Goal: Transaction & Acquisition: Purchase product/service

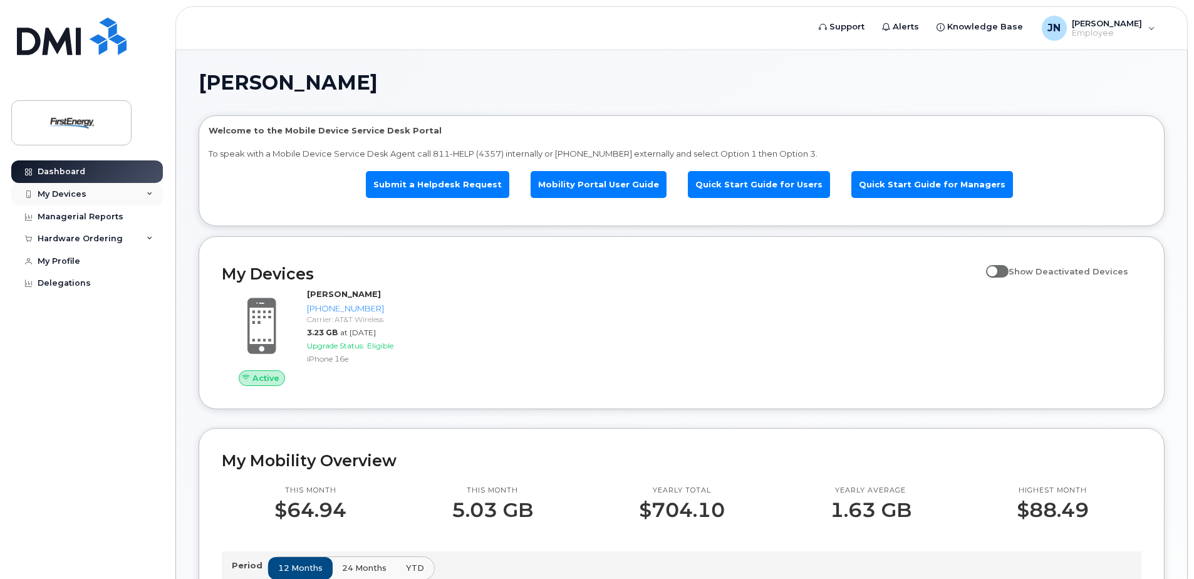
click at [133, 194] on div "My Devices" at bounding box center [87, 194] width 152 height 23
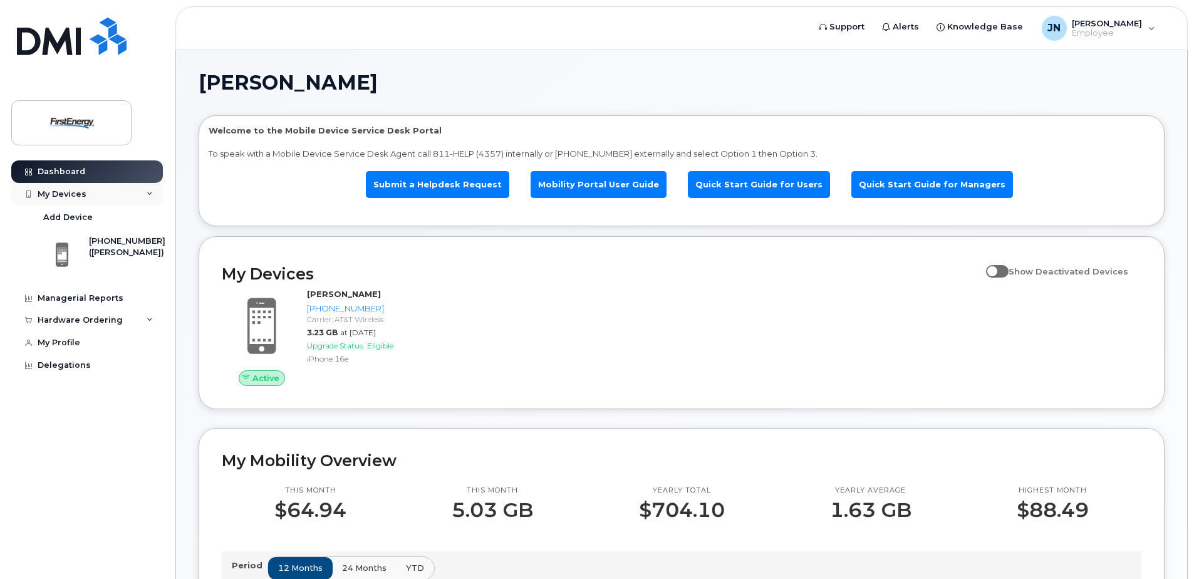
click at [133, 194] on div "My Devices" at bounding box center [87, 194] width 152 height 23
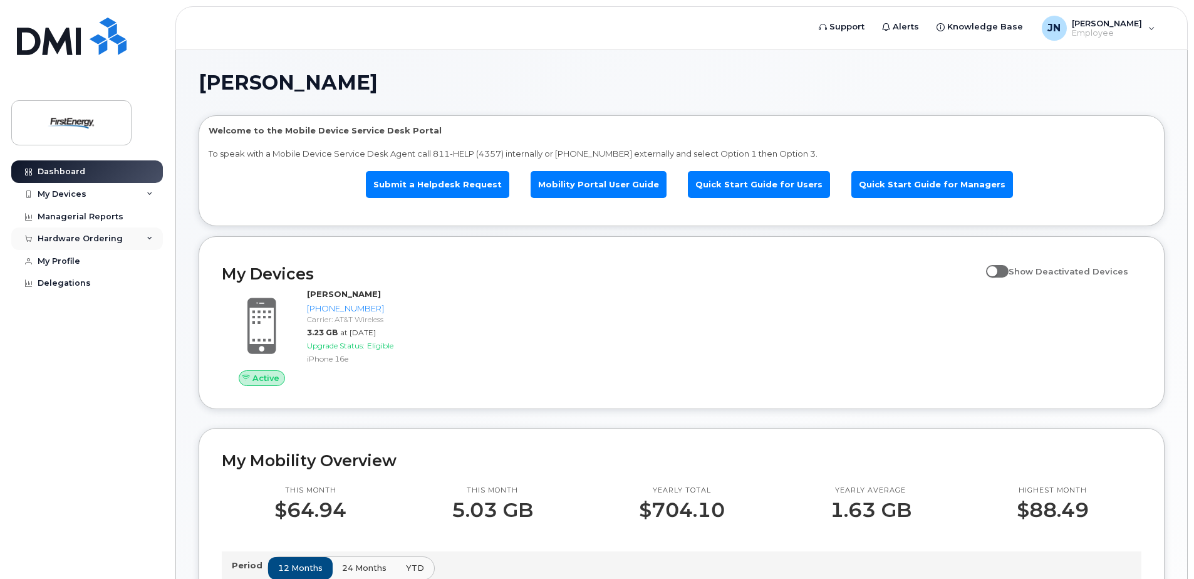
click at [135, 239] on div "Hardware Ordering" at bounding box center [87, 238] width 152 height 23
click at [88, 281] on link "New Order" at bounding box center [98, 286] width 130 height 24
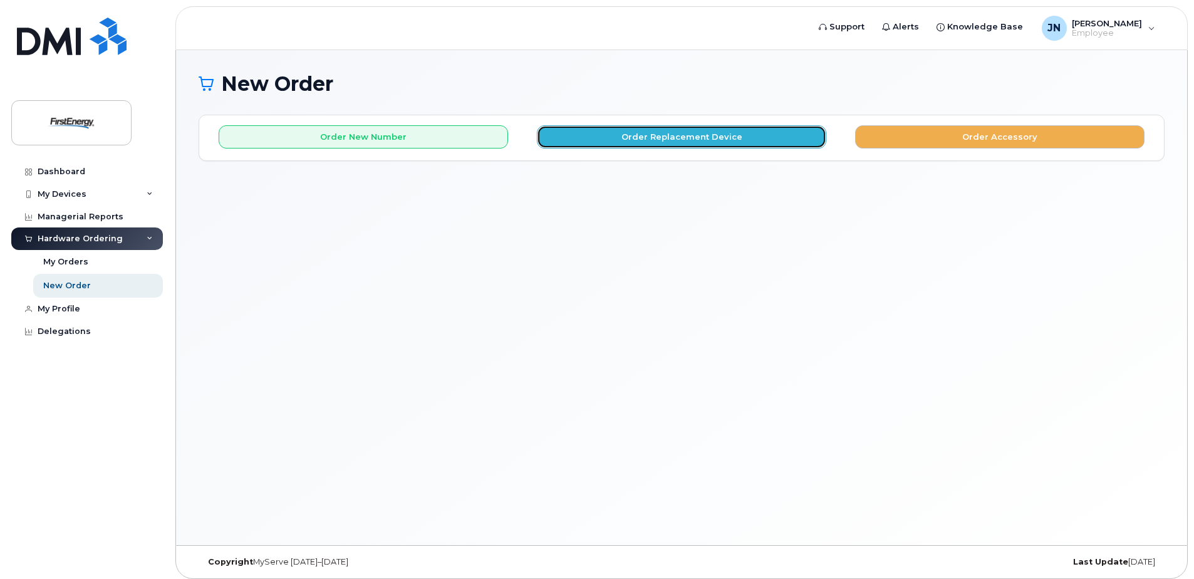
click at [677, 143] on button "Order Replacement Device" at bounding box center [681, 136] width 289 height 23
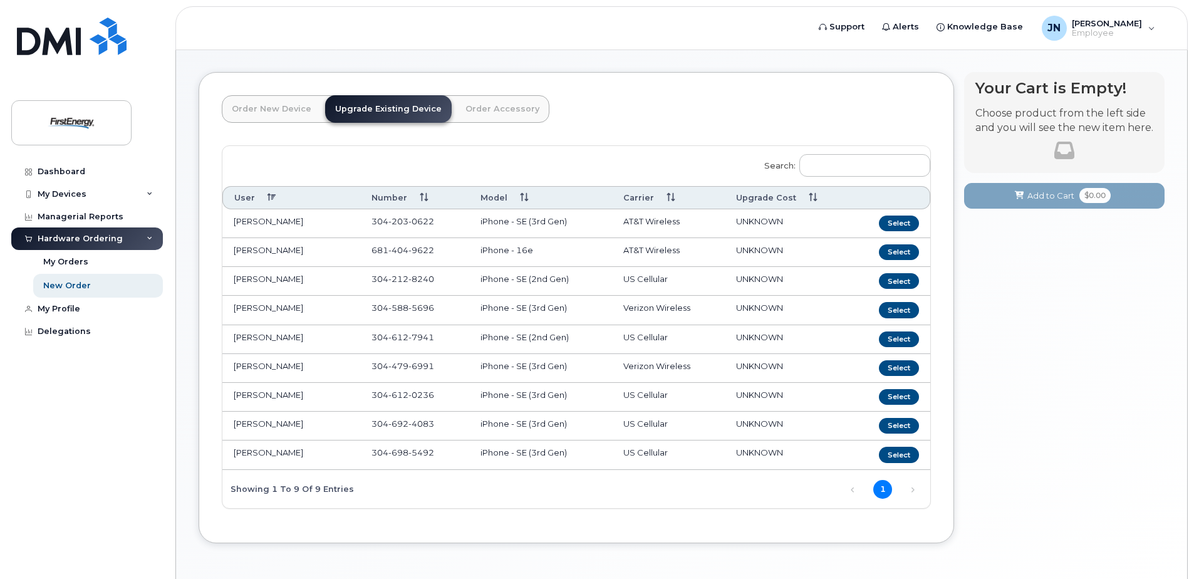
scroll to position [63, 0]
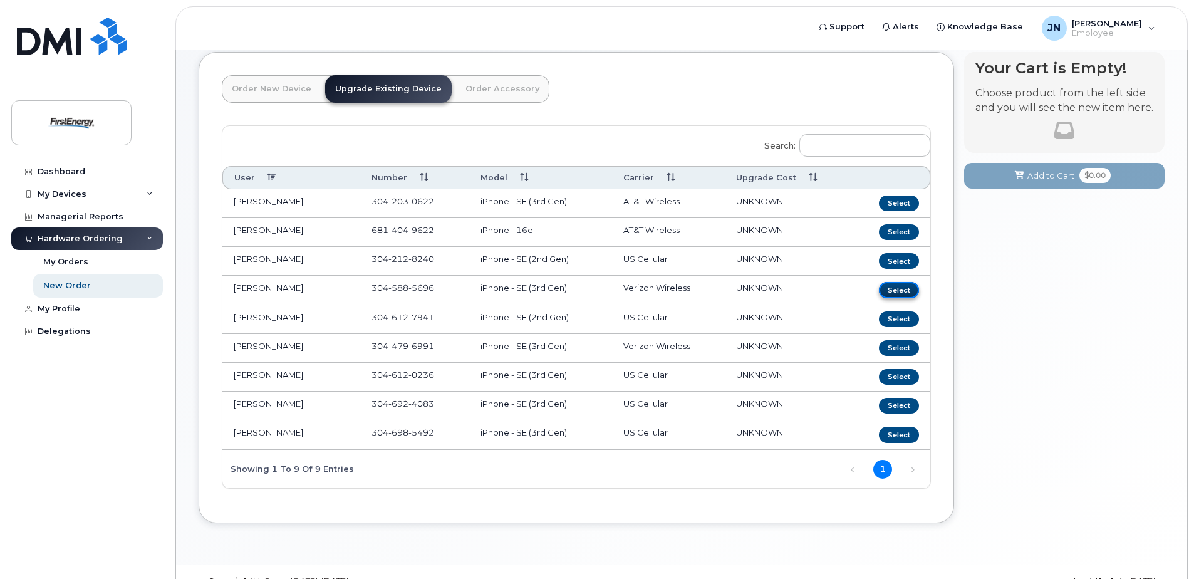
click at [900, 293] on button "Select" at bounding box center [899, 290] width 40 height 16
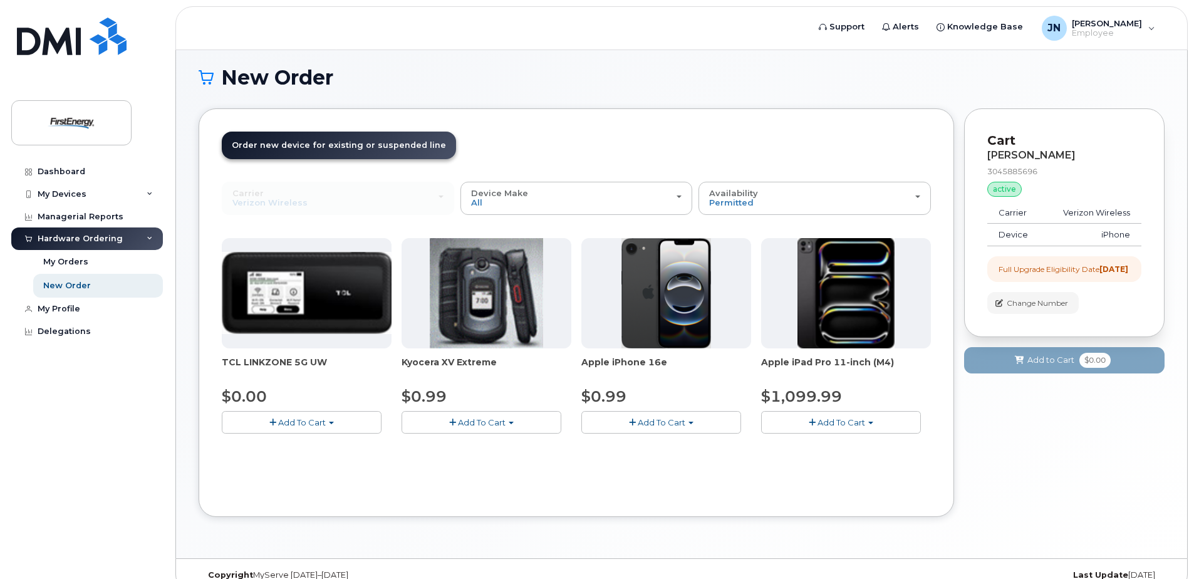
scroll to position [26, 0]
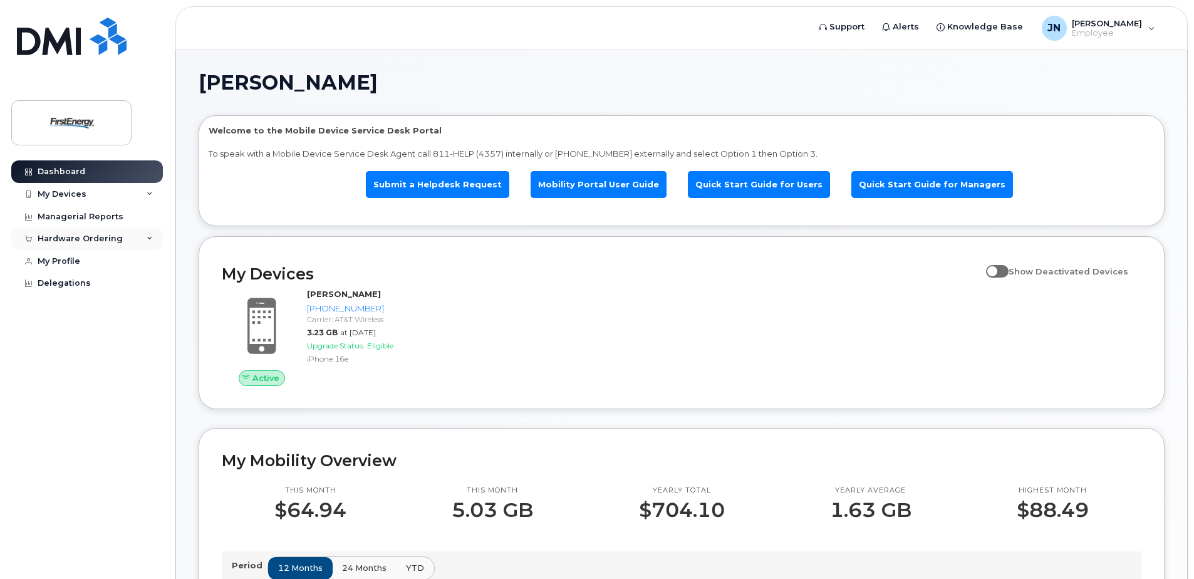
click at [117, 237] on div "Hardware Ordering" at bounding box center [80, 239] width 85 height 10
click at [103, 283] on link "New Order" at bounding box center [98, 286] width 130 height 24
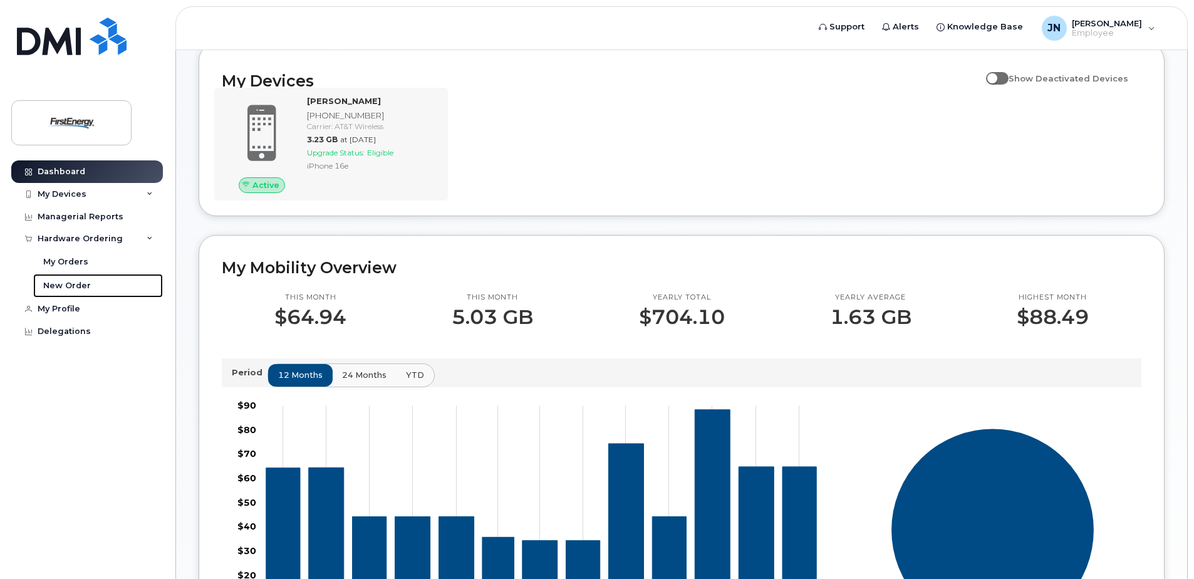
scroll to position [125, 0]
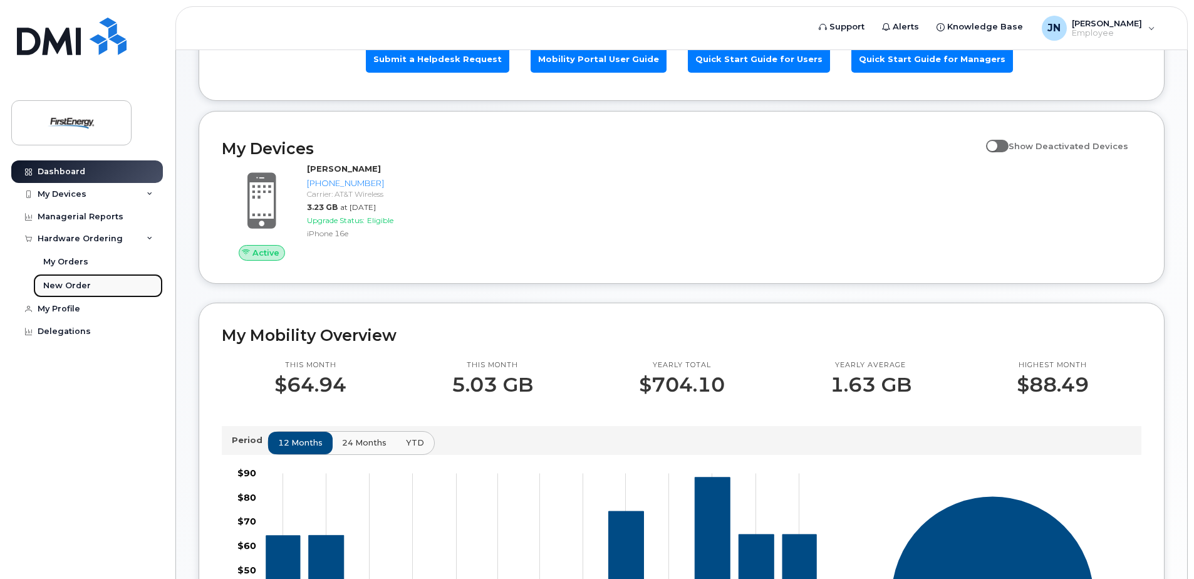
click at [57, 281] on div "New Order" at bounding box center [67, 285] width 48 height 11
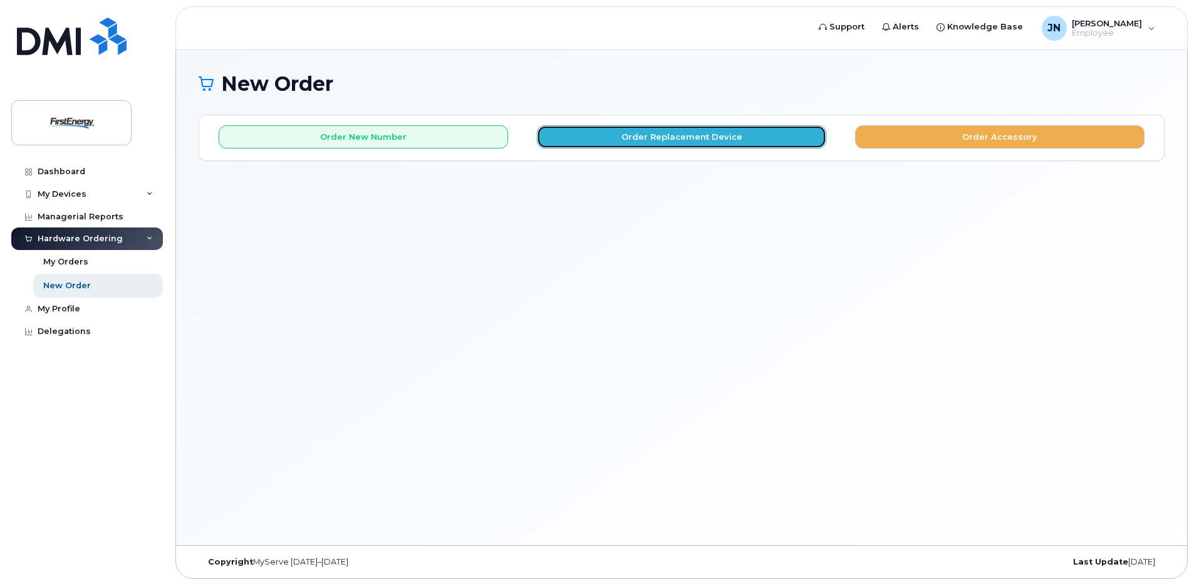
click at [728, 128] on button "Order Replacement Device" at bounding box center [681, 136] width 289 height 23
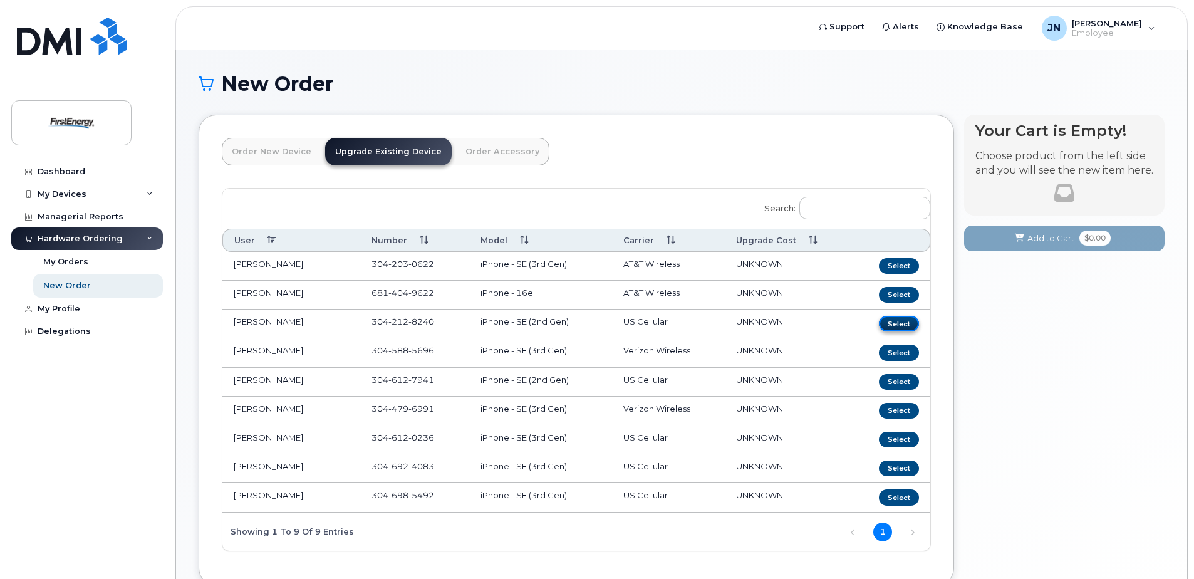
click at [890, 324] on button "Select" at bounding box center [899, 324] width 40 height 16
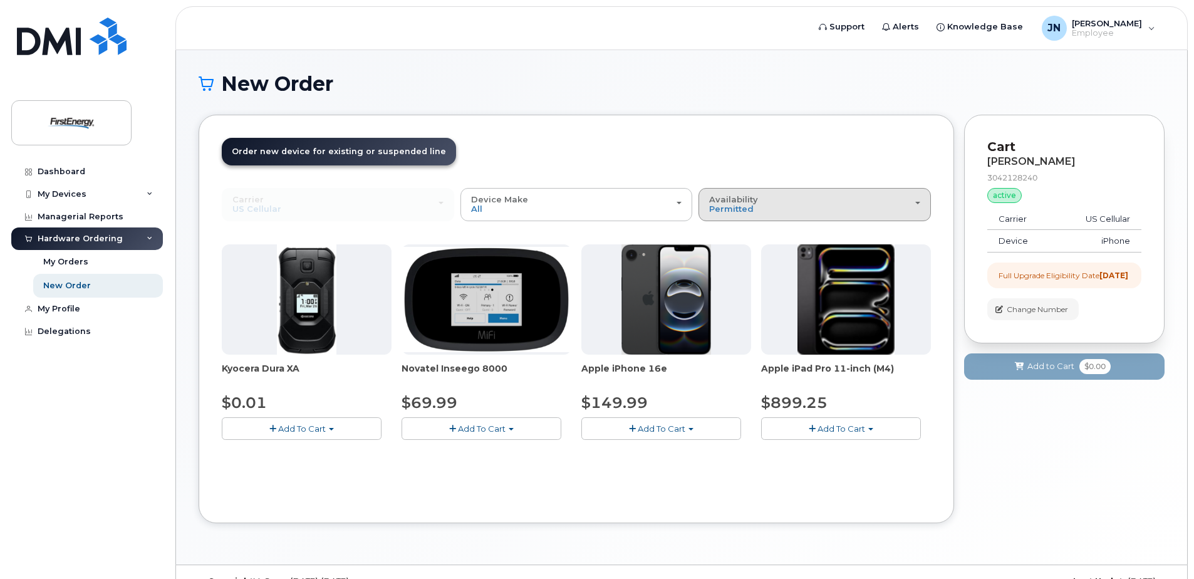
click at [785, 195] on div "Availability Permitted All" at bounding box center [814, 204] width 211 height 19
click at [795, 136] on div "Order New Device Upgrade Existing Device Order Accessory Order new device and n…" at bounding box center [576, 319] width 755 height 408
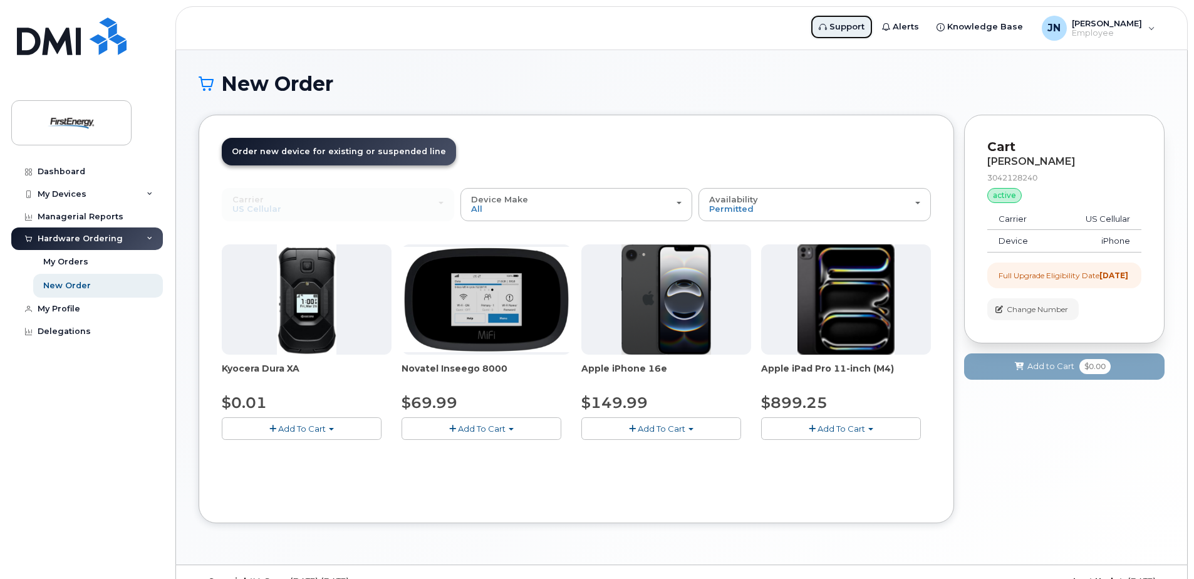
click at [864, 28] on span "Support" at bounding box center [846, 27] width 35 height 13
click at [693, 426] on button "Add To Cart" at bounding box center [661, 428] width 160 height 22
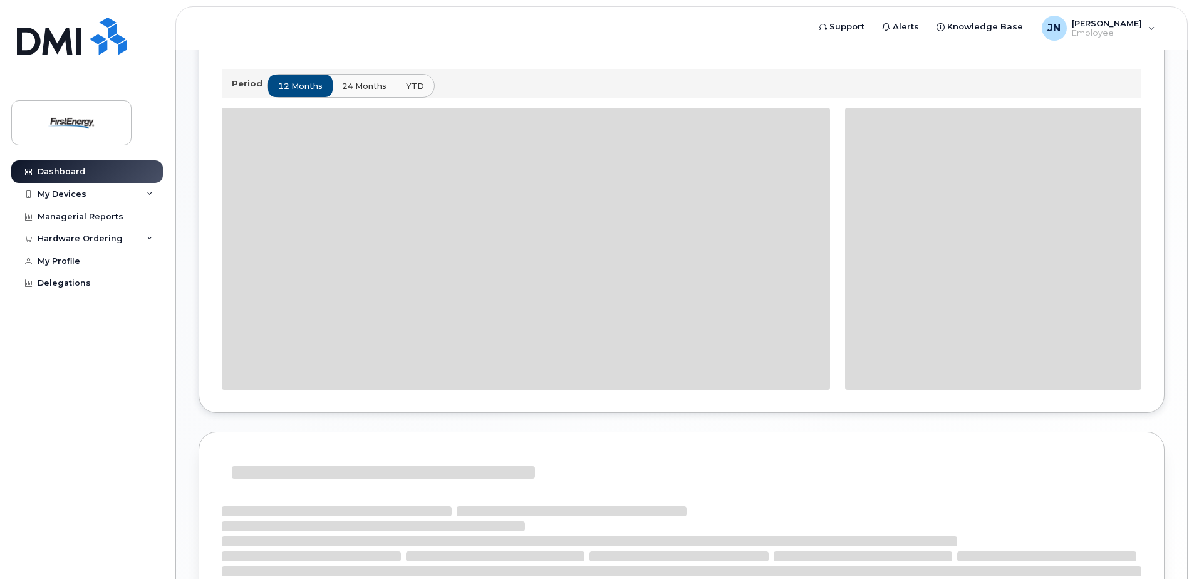
scroll to position [482, 0]
click at [130, 242] on div "Hardware Ordering" at bounding box center [87, 238] width 152 height 23
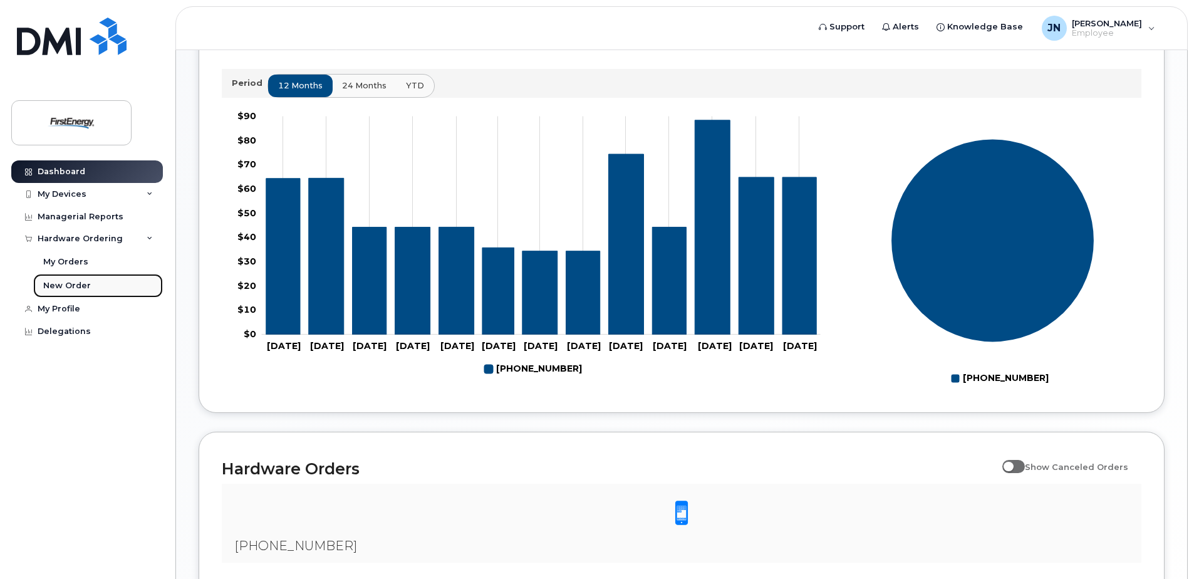
click at [84, 285] on div "New Order" at bounding box center [67, 285] width 48 height 11
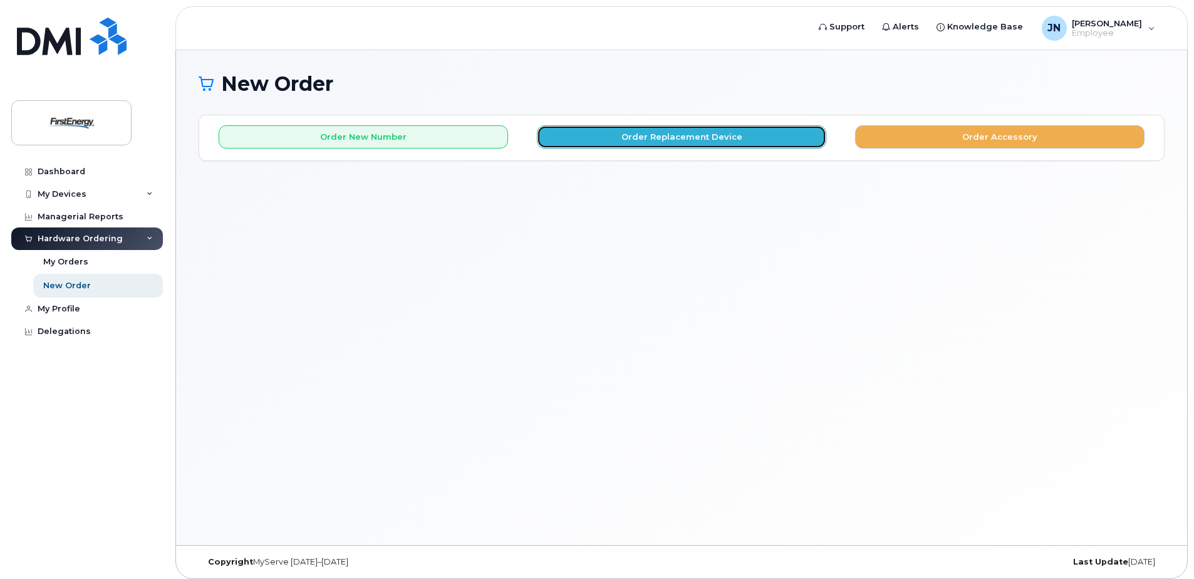
click at [720, 140] on button "Order Replacement Device" at bounding box center [681, 136] width 289 height 23
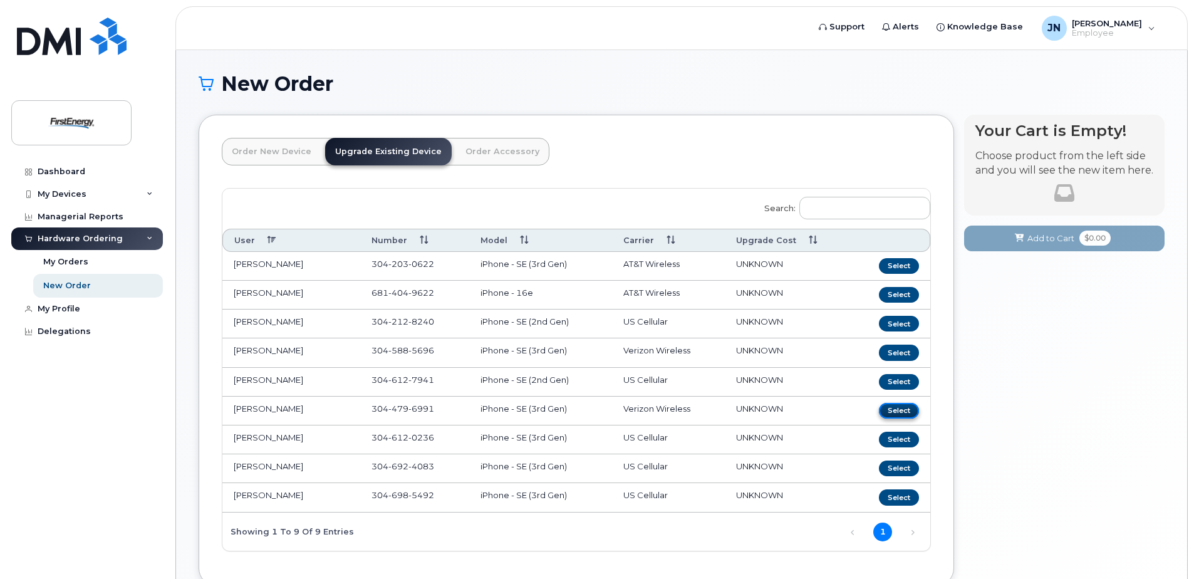
click at [892, 405] on button "Select" at bounding box center [899, 411] width 40 height 16
